Goal: Transaction & Acquisition: Download file/media

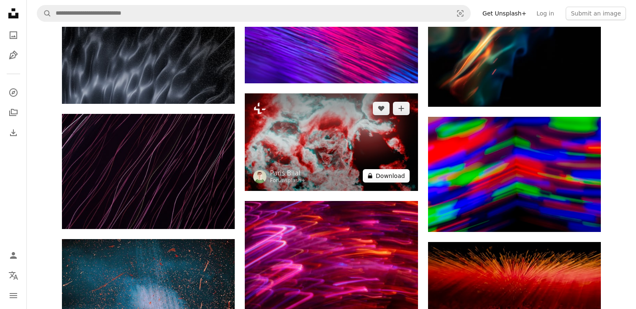
scroll to position [4187, 0]
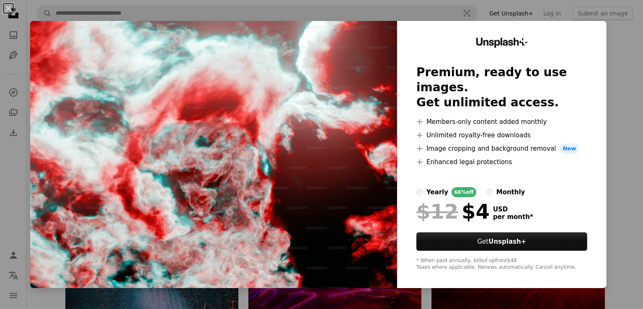
click at [610, 44] on div "An X shape Unsplash+ Premium, ready to use images. Get unlimited access. A plus…" at bounding box center [321, 154] width 643 height 309
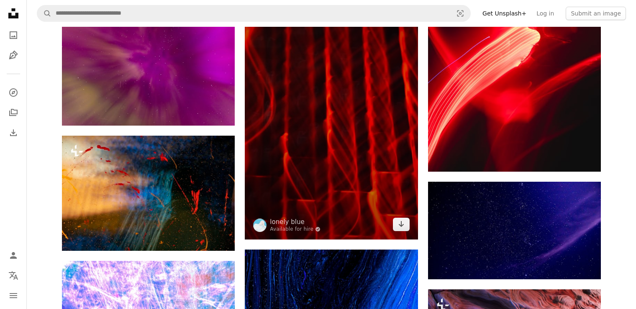
scroll to position [1089, 0]
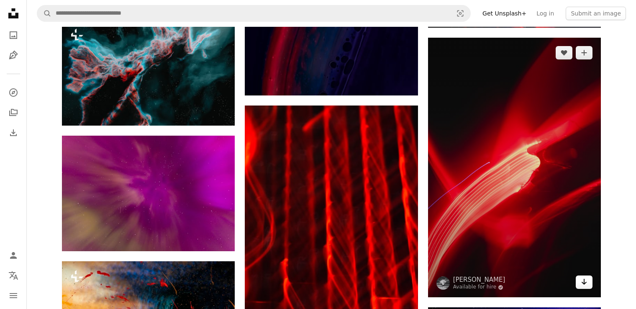
click at [585, 282] on icon "Arrow pointing down" at bounding box center [584, 282] width 7 height 10
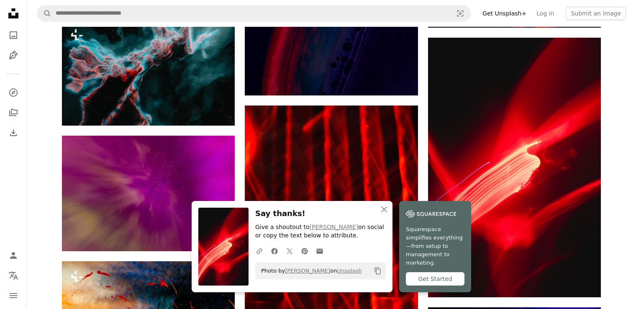
click at [387, 214] on icon "An X shape" at bounding box center [384, 209] width 10 height 10
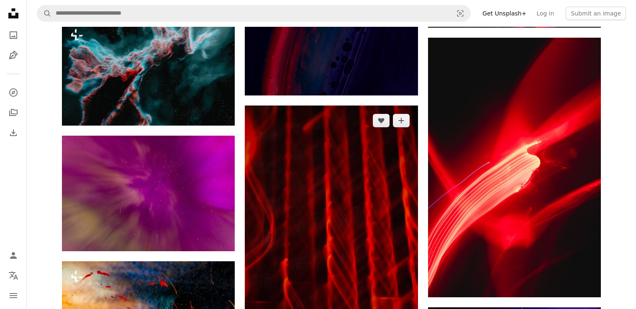
scroll to position [1172, 0]
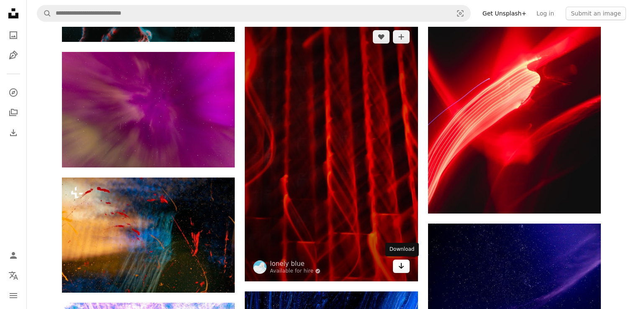
click at [402, 267] on icon "Arrow pointing down" at bounding box center [401, 266] width 7 height 10
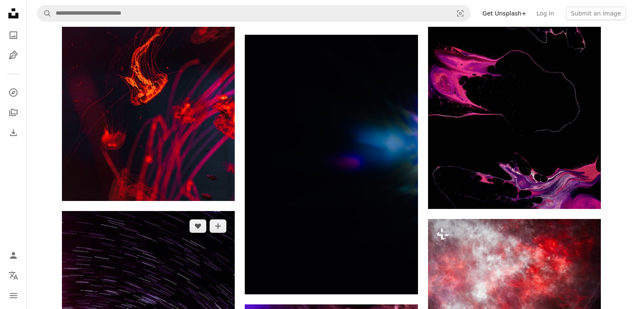
scroll to position [2973, 0]
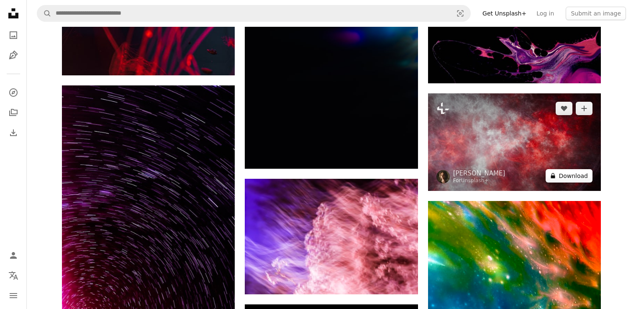
click at [574, 178] on button "A lock Download" at bounding box center [569, 175] width 47 height 13
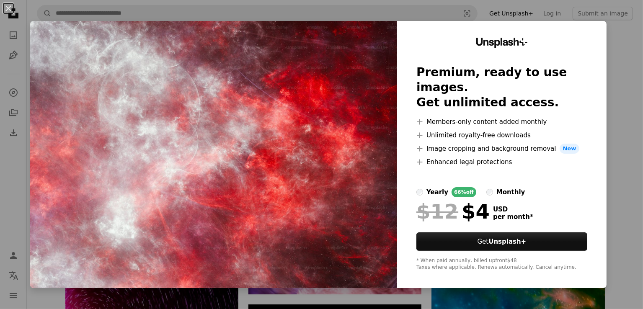
click at [611, 224] on div "An X shape Unsplash+ Premium, ready to use images. Get unlimited access. A plus…" at bounding box center [321, 154] width 643 height 309
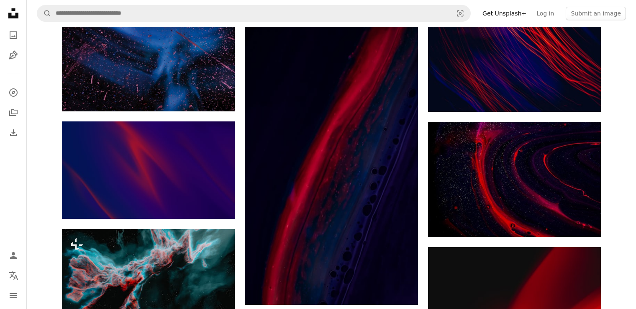
scroll to position [712, 0]
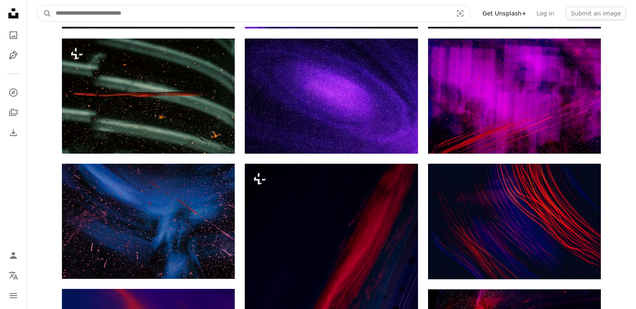
click at [88, 19] on input "Find visuals sitewide" at bounding box center [251, 13] width 399 height 16
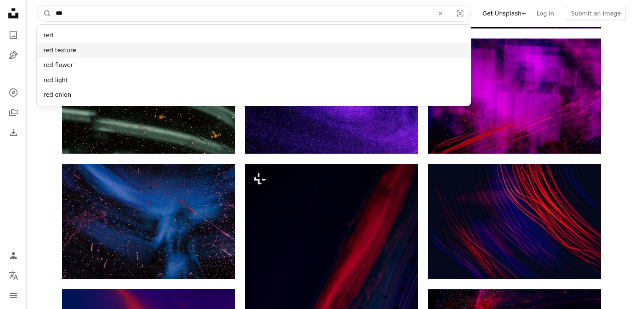
type input "***"
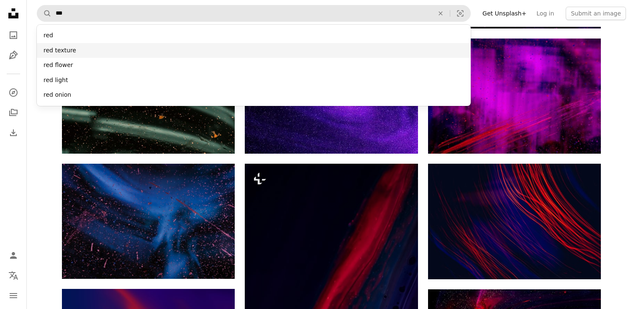
click at [72, 51] on div "red texture" at bounding box center [254, 50] width 434 height 15
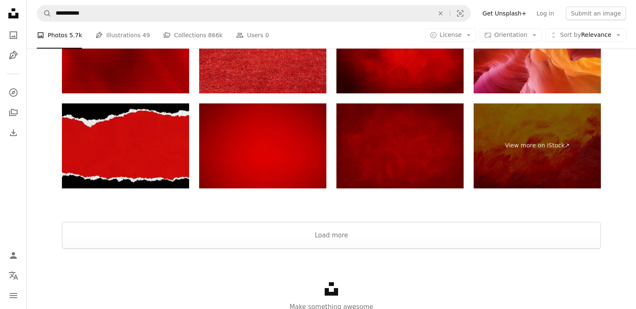
scroll to position [1920, 0]
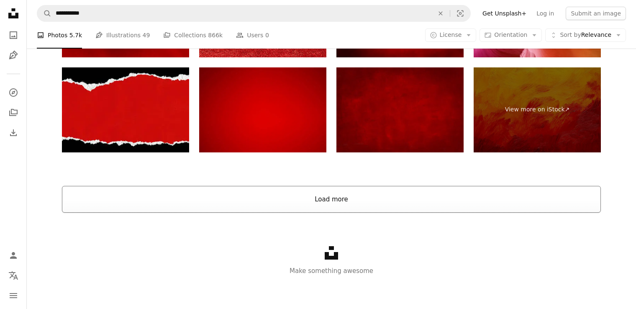
click at [335, 198] on button "Load more" at bounding box center [331, 199] width 539 height 27
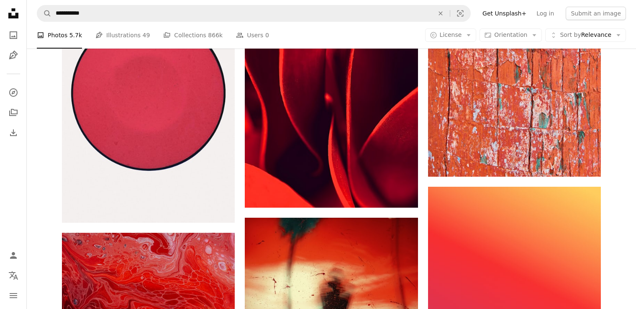
scroll to position [6777, 0]
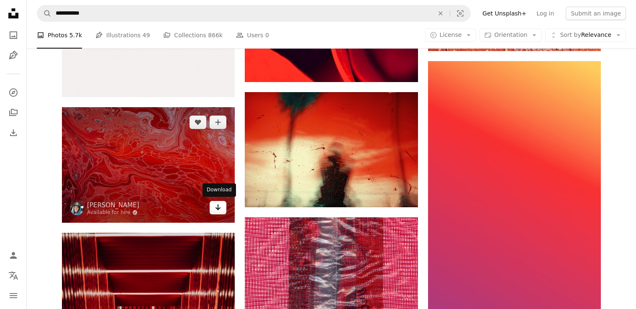
click at [219, 205] on icon "Arrow pointing down" at bounding box center [218, 207] width 7 height 10
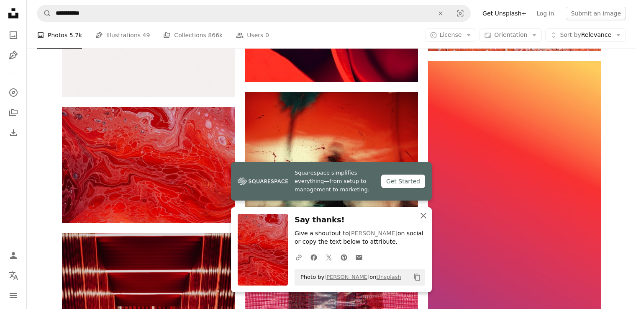
click at [427, 214] on icon "An X shape" at bounding box center [424, 216] width 10 height 10
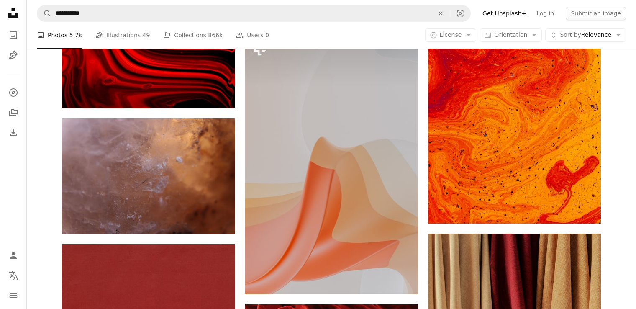
scroll to position [9164, 0]
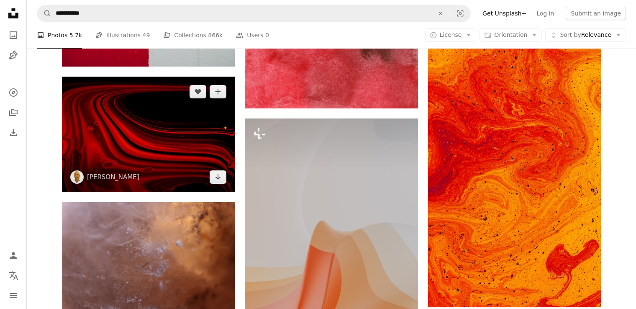
click at [227, 182] on img at bounding box center [148, 135] width 173 height 116
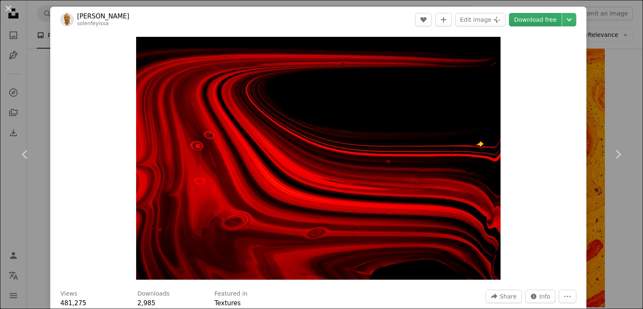
click at [530, 17] on link "Download free" at bounding box center [535, 19] width 53 height 13
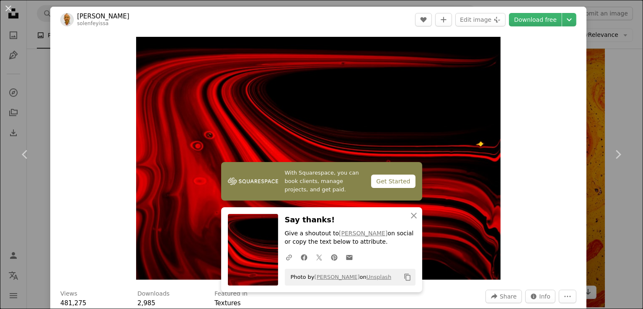
click at [592, 67] on div "An X shape Chevron left Chevron right With Squarespace, you can book clients, m…" at bounding box center [321, 154] width 643 height 309
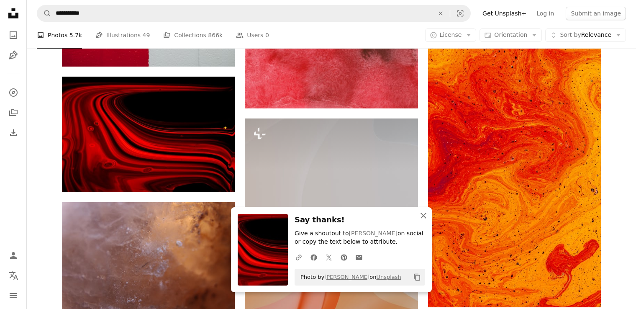
click at [427, 216] on icon "An X shape" at bounding box center [424, 216] width 10 height 10
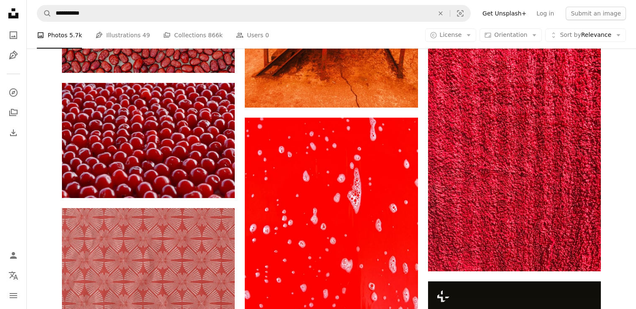
scroll to position [11760, 0]
